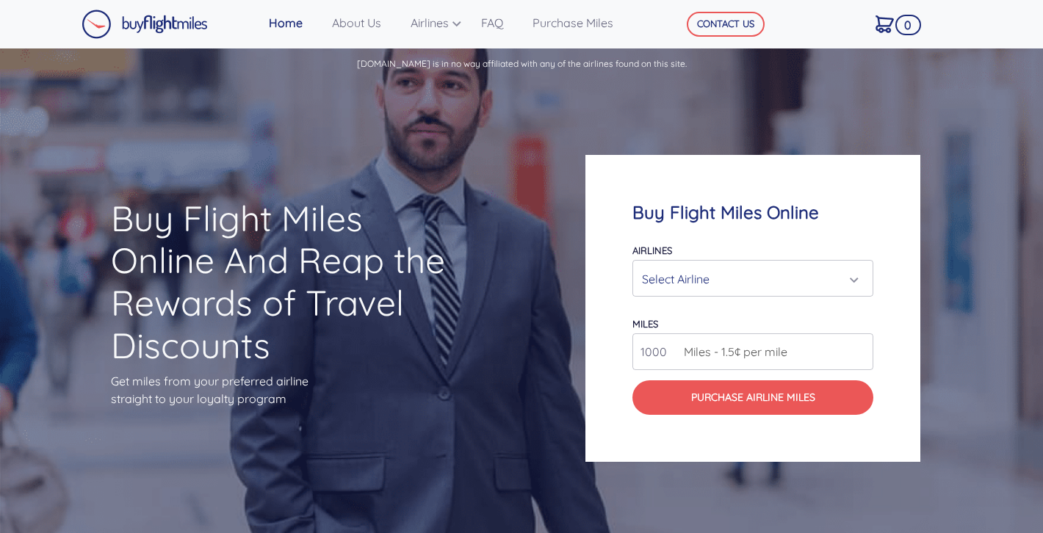
click at [702, 280] on div "Select Airline" at bounding box center [748, 279] width 213 height 28
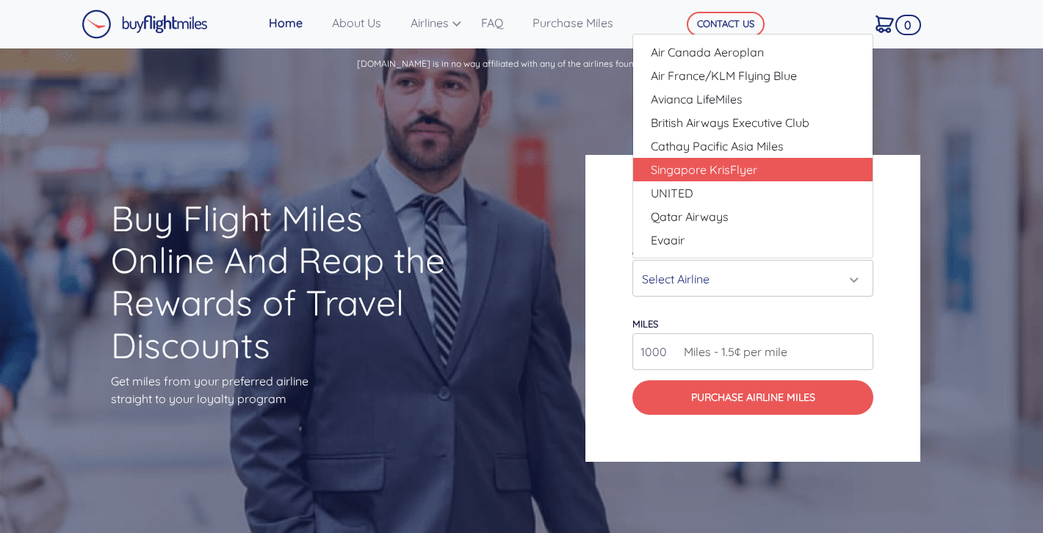
click at [742, 167] on span "Singapore KrisFlyer" at bounding box center [704, 170] width 106 height 18
select select "Singapore KrisFlyer"
type input "80000"
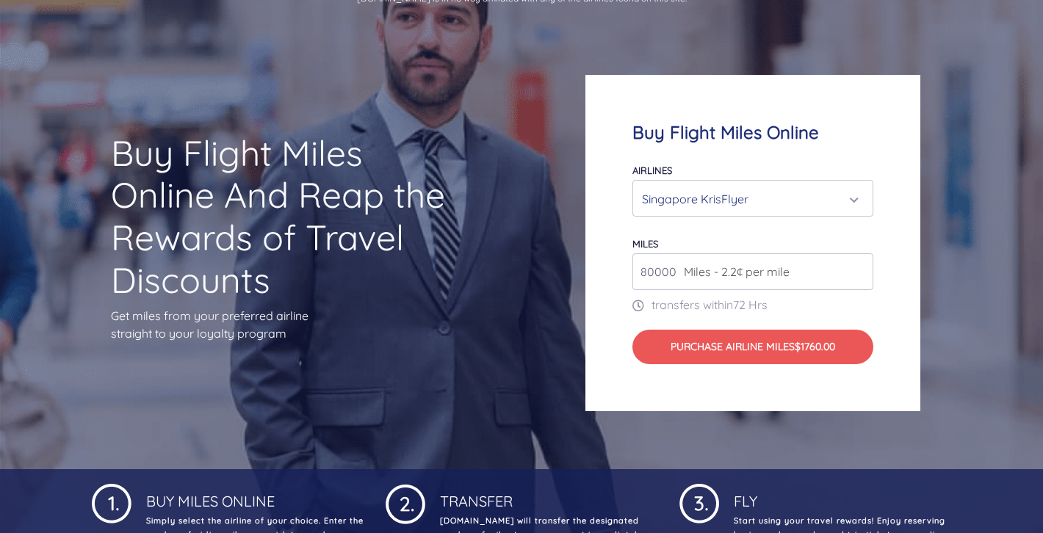
scroll to position [84, 0]
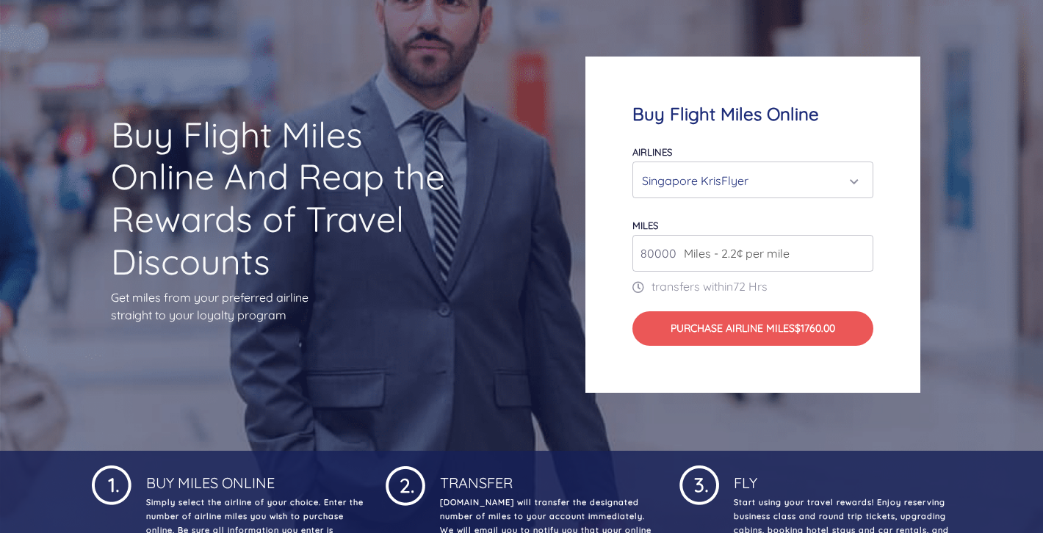
click at [812, 253] on input "80000" at bounding box center [752, 253] width 241 height 37
drag, startPoint x: 674, startPoint y: 260, endPoint x: 615, endPoint y: 260, distance: 58.7
click at [615, 260] on div "Buy Flight Miles Online Airlines Air Canada Aeroplan Air France/KLM Flying Blue…" at bounding box center [752, 225] width 335 height 337
paste input "75000"
click at [885, 351] on div "Buy Flight Miles Online Airlines Air Canada Aeroplan Air France/KLM Flying Blue…" at bounding box center [752, 225] width 335 height 337
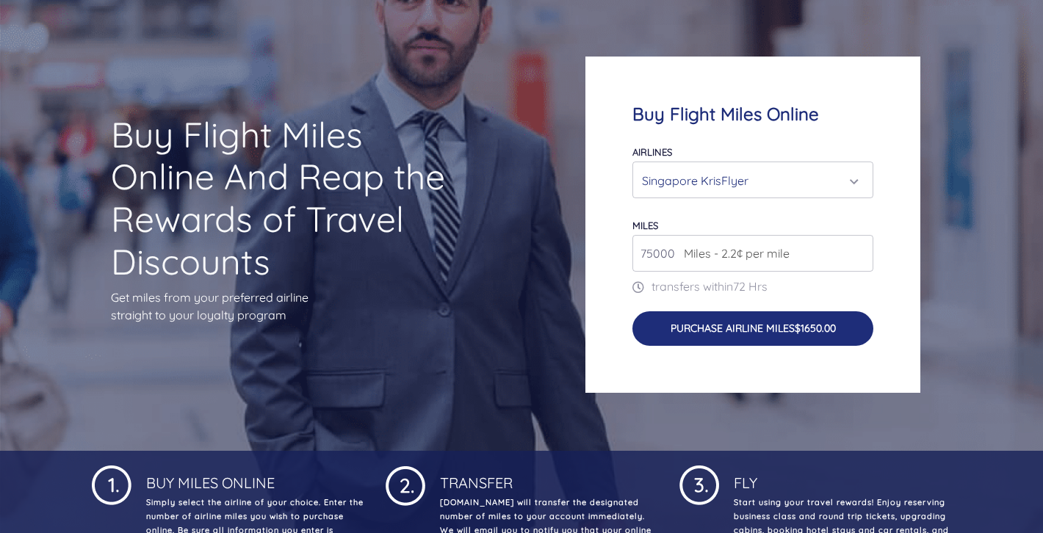
click at [803, 330] on span "$1650.00" at bounding box center [814, 328] width 41 height 13
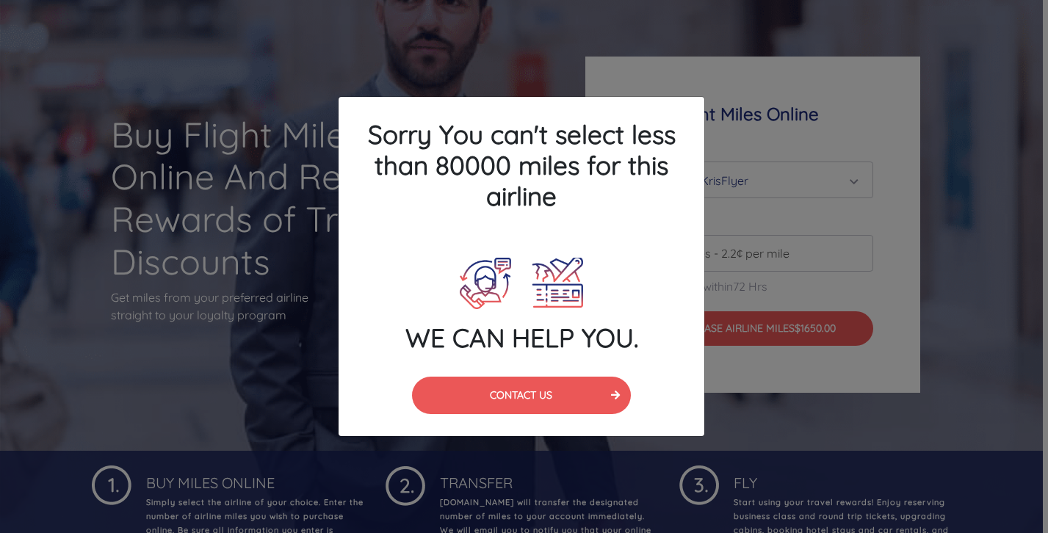
click at [737, 402] on div "Sorry You can't select less than 80000 miles for this airline WE CAN HELP YOU. …" at bounding box center [524, 266] width 1048 height 533
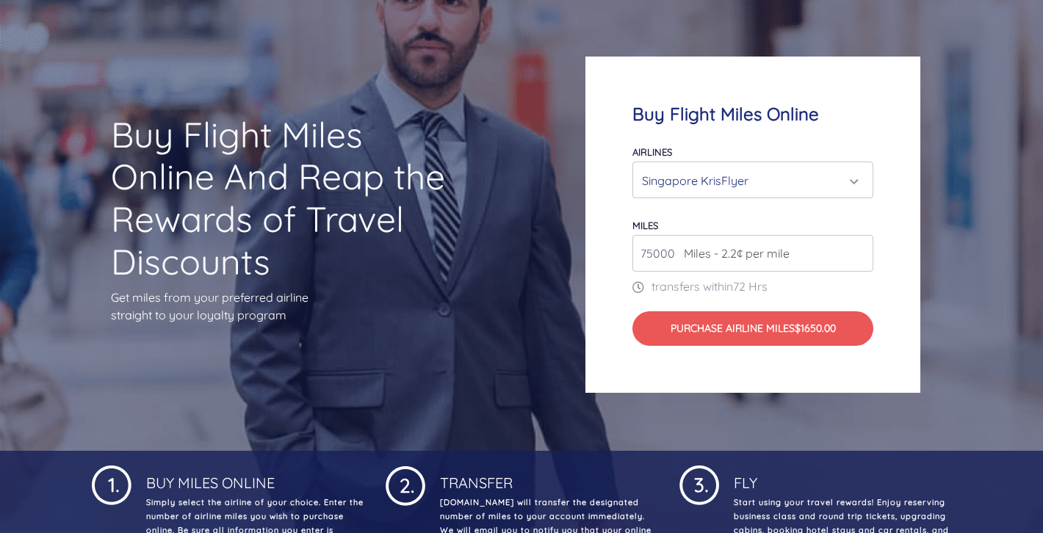
drag, startPoint x: 654, startPoint y: 253, endPoint x: 625, endPoint y: 253, distance: 29.4
click at [625, 253] on div "Buy Flight Miles Online Airlines Air Canada Aeroplan Air France/KLM Flying Blue…" at bounding box center [752, 225] width 335 height 337
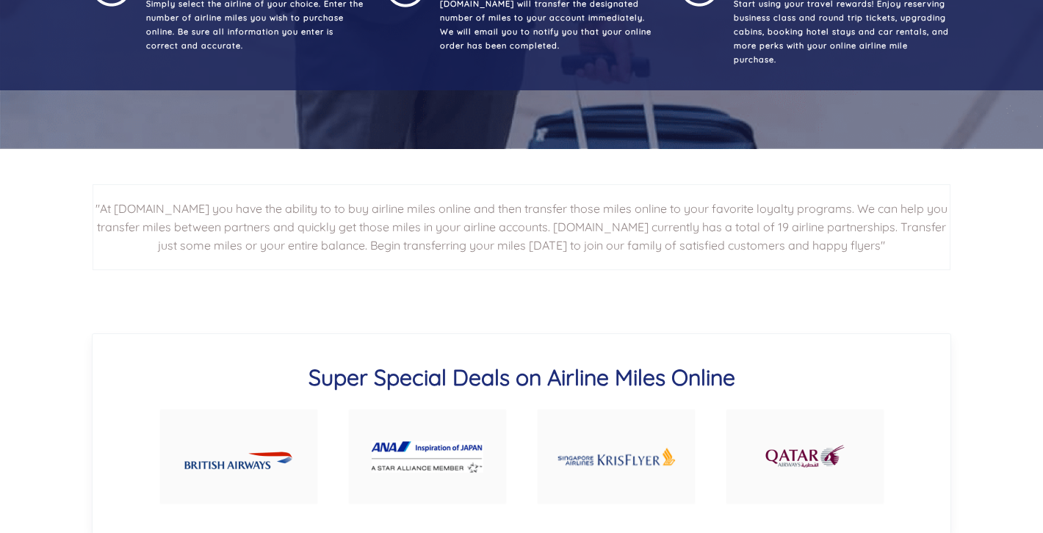
scroll to position [0, 0]
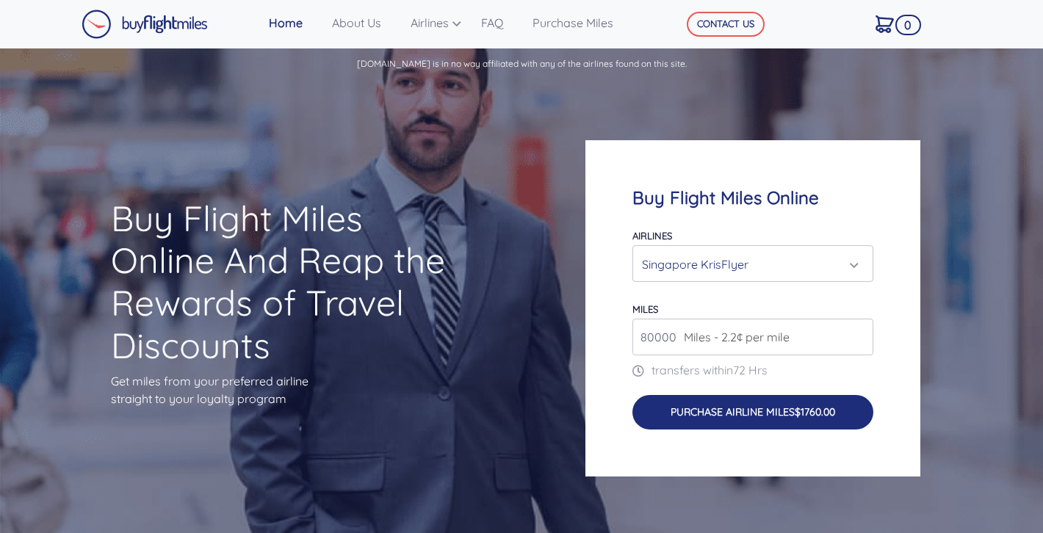
type input "80000"
click at [775, 405] on button "Purchase Airline Miles $1760.00" at bounding box center [752, 412] width 241 height 35
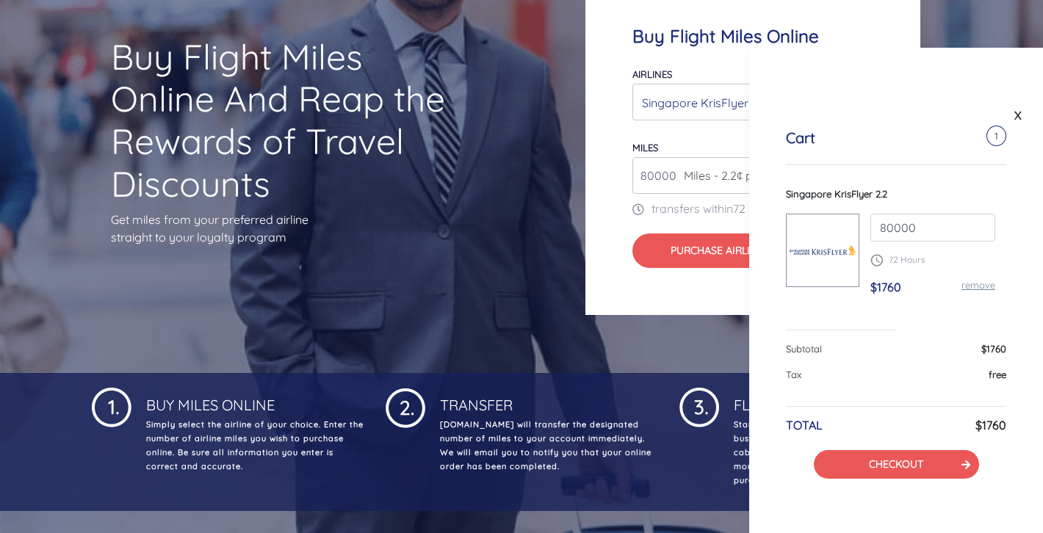
scroll to position [183, 0]
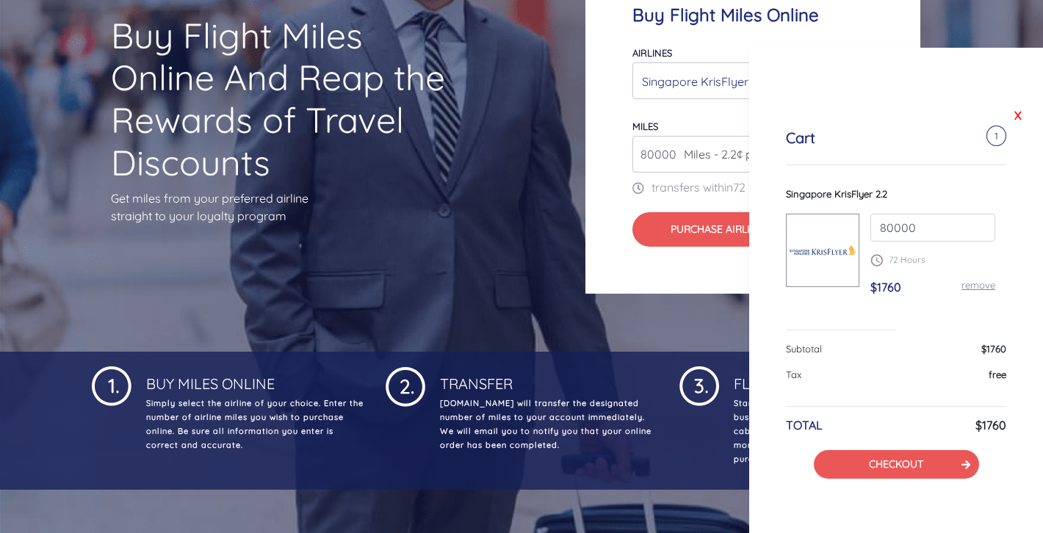
click at [1018, 113] on link "X" at bounding box center [1017, 115] width 15 height 22
